Goal: Entertainment & Leisure: Consume media (video, audio)

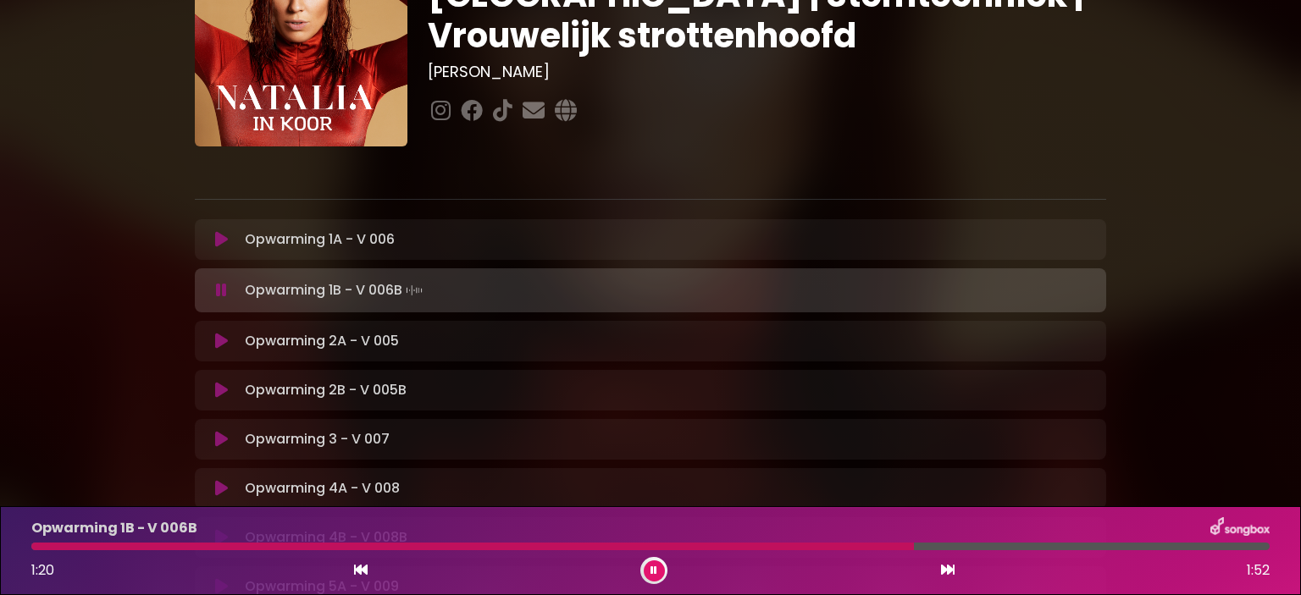
scroll to position [156, 0]
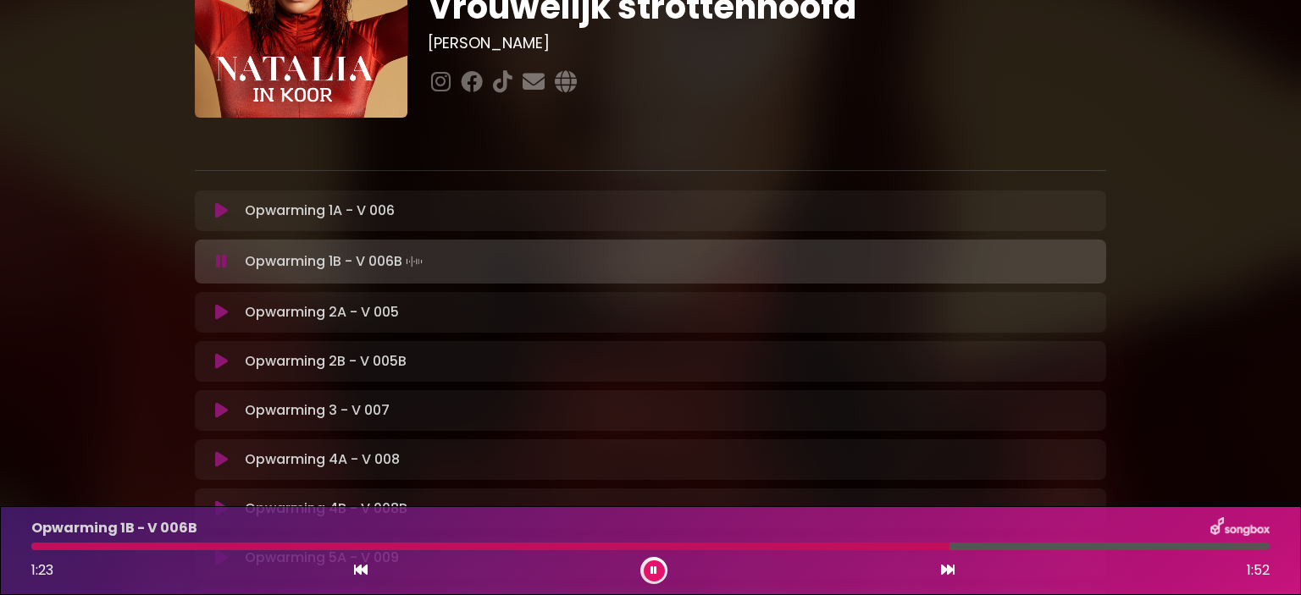
click at [655, 587] on div "Opwarming 1B - V 006B 1:23 1:52" at bounding box center [650, 550] width 1301 height 89
click at [649, 568] on button at bounding box center [654, 571] width 21 height 21
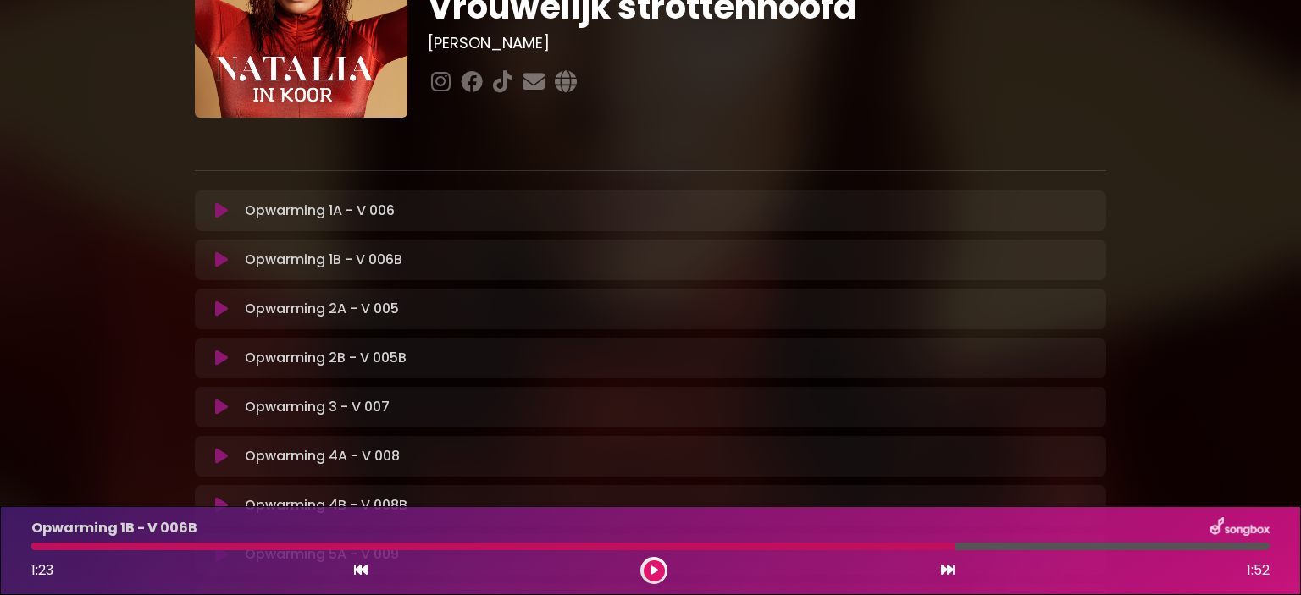
click at [222, 314] on icon at bounding box center [221, 309] width 13 height 17
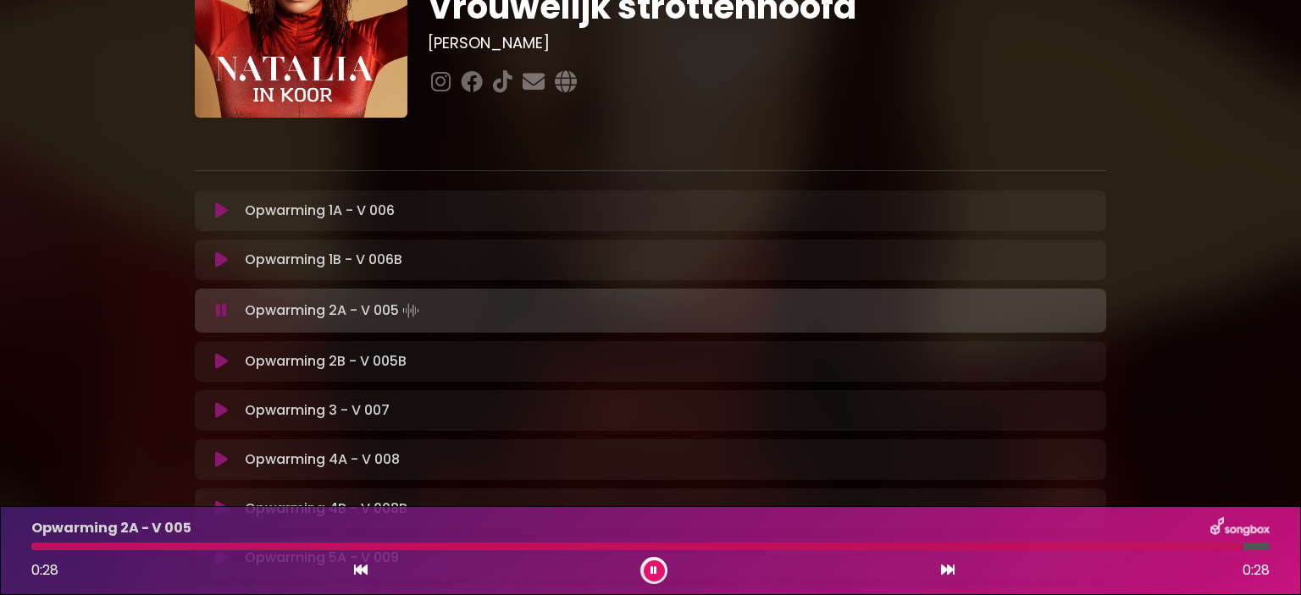
scroll to position [325, 0]
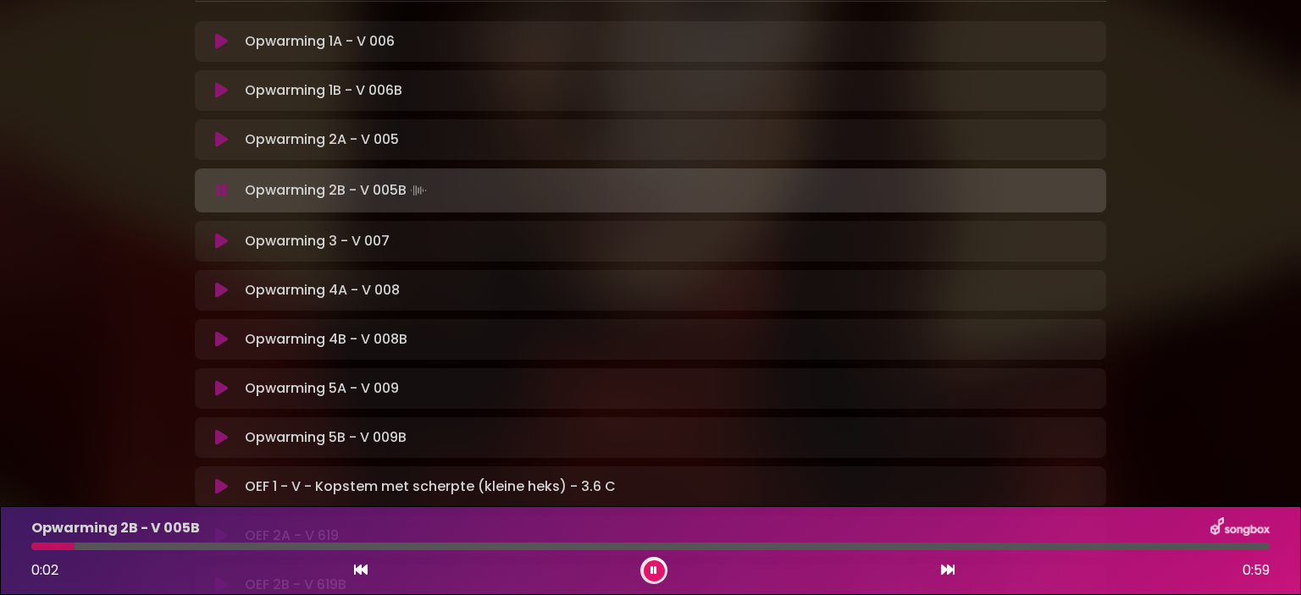
click at [218, 236] on icon at bounding box center [221, 241] width 13 height 17
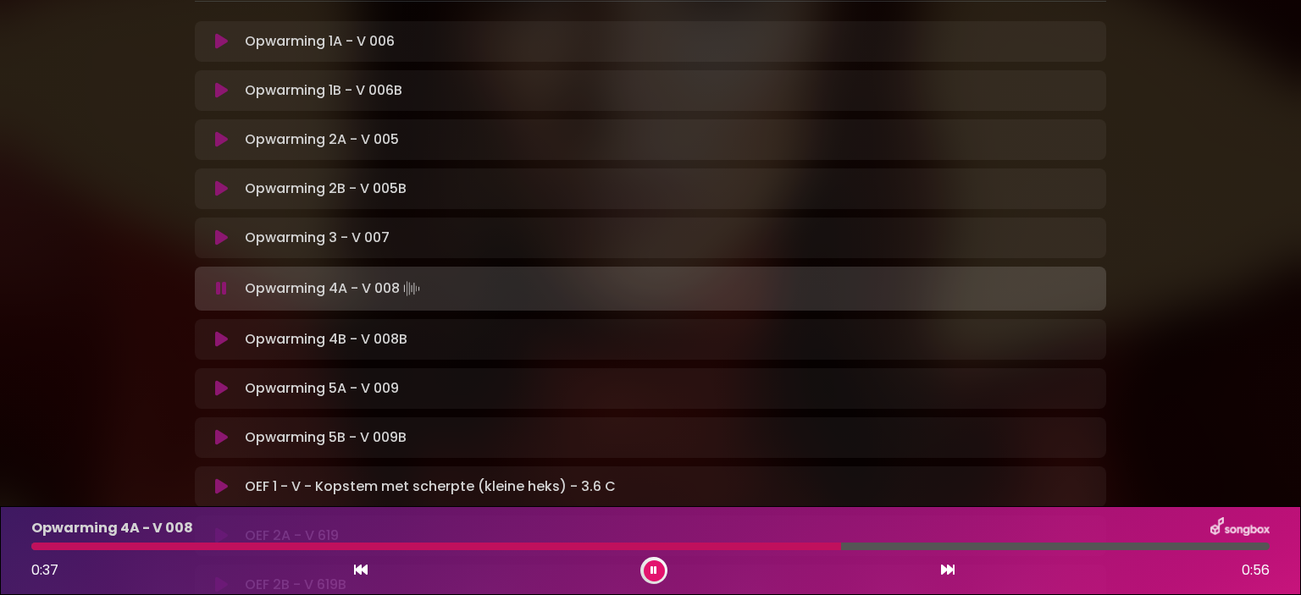
click at [222, 387] on icon at bounding box center [221, 388] width 13 height 17
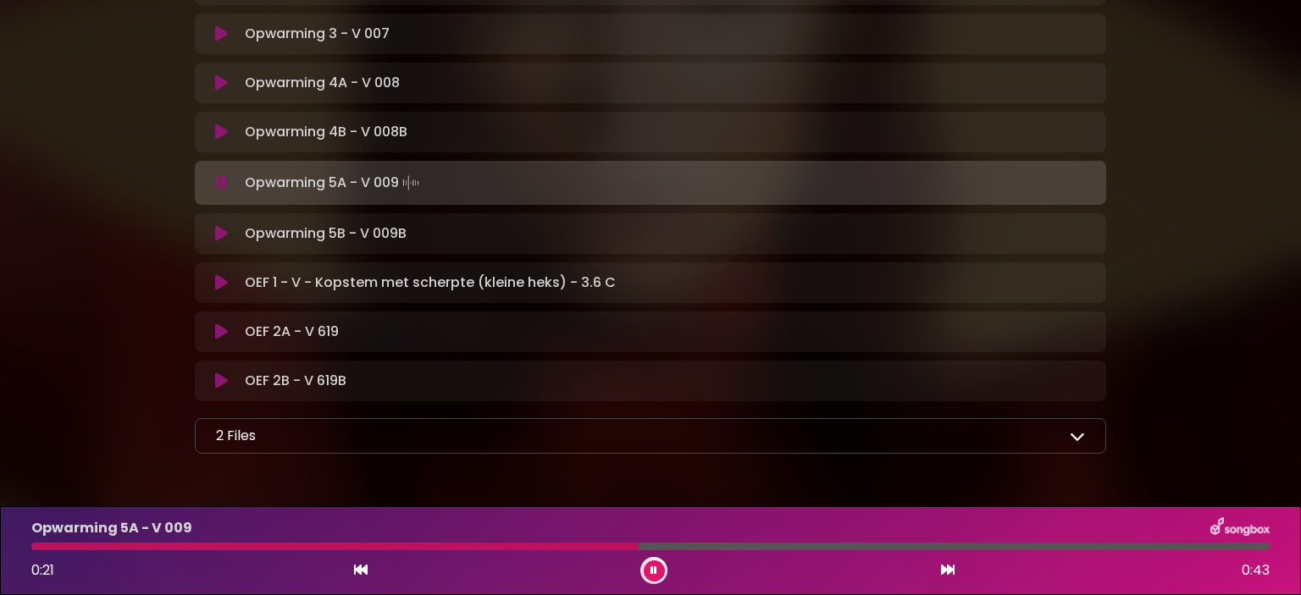
scroll to position [579, 0]
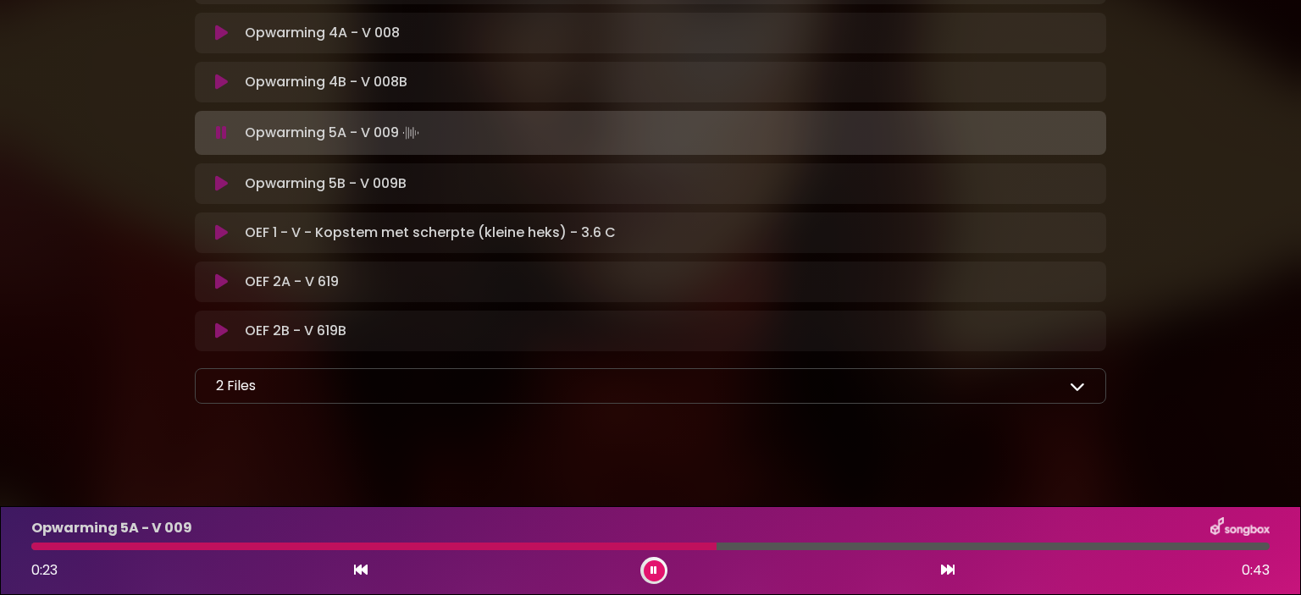
click at [269, 388] on div "2 Files" at bounding box center [650, 386] width 869 height 20
click at [1076, 381] on icon at bounding box center [1076, 385] width 15 height 15
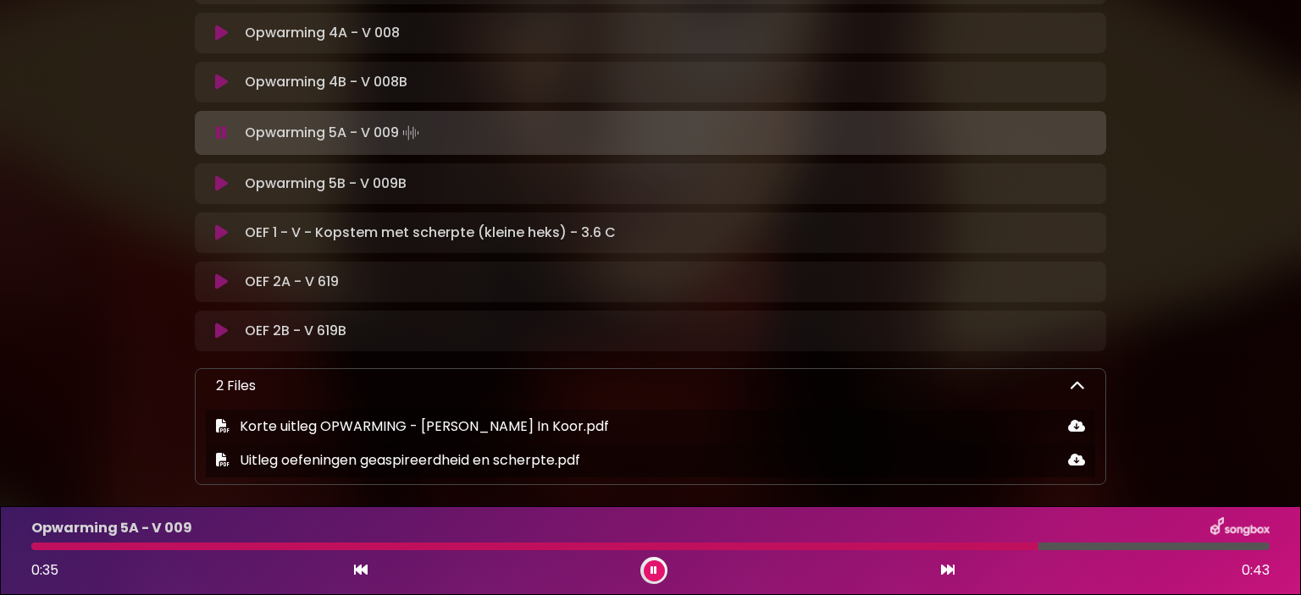
click at [215, 277] on icon at bounding box center [221, 281] width 13 height 17
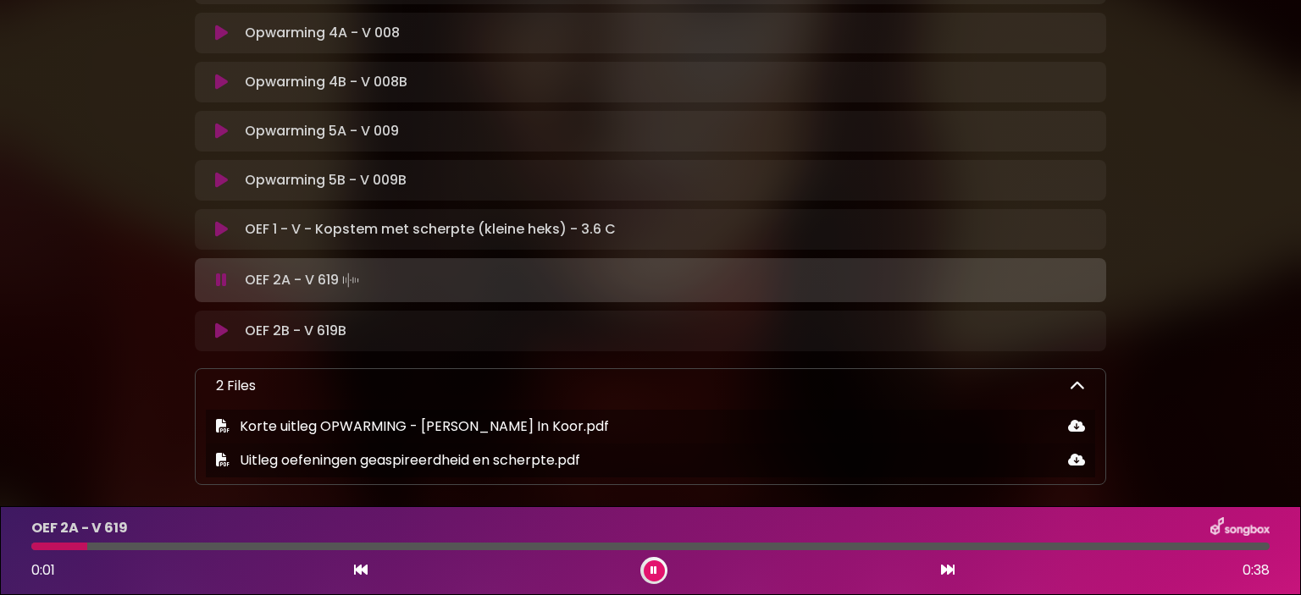
click at [220, 226] on icon at bounding box center [221, 229] width 13 height 17
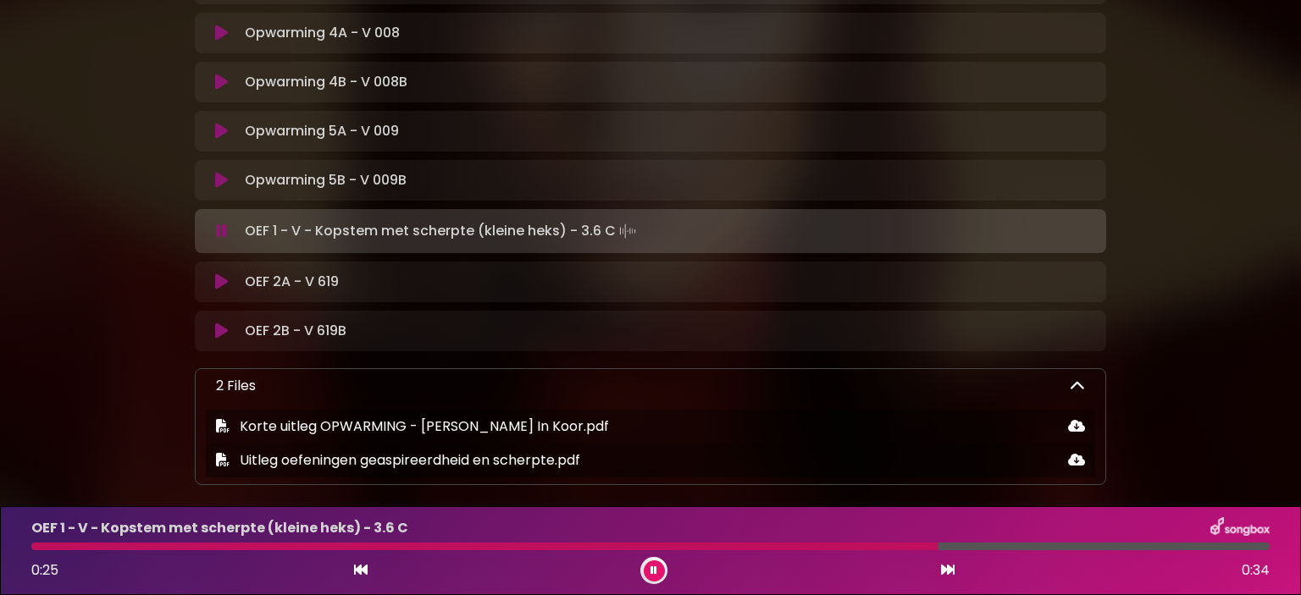
click at [211, 287] on button at bounding box center [221, 281] width 33 height 17
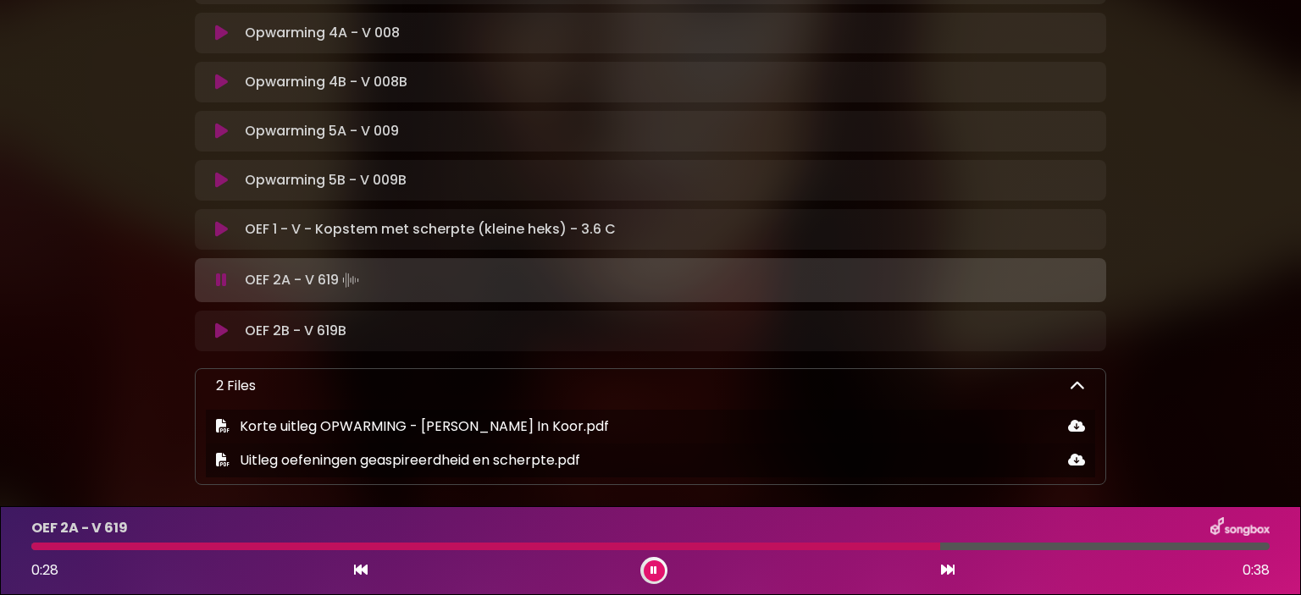
click at [220, 328] on icon at bounding box center [221, 331] width 13 height 17
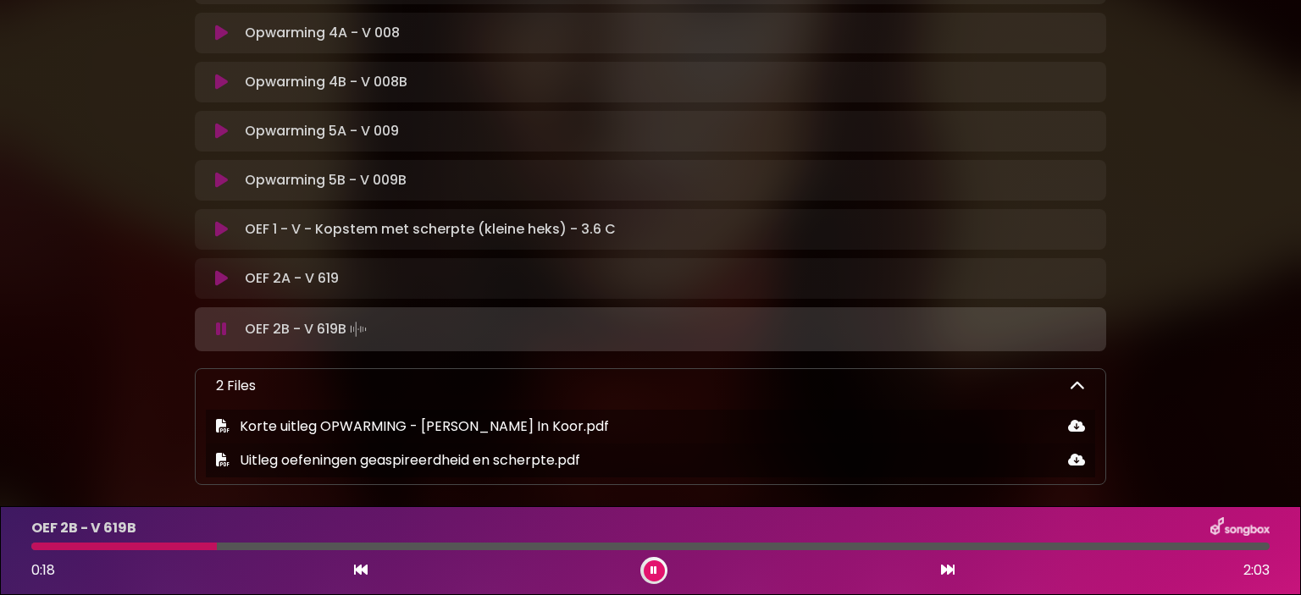
click at [220, 331] on icon at bounding box center [221, 329] width 11 height 17
